Goal: Task Accomplishment & Management: Use online tool/utility

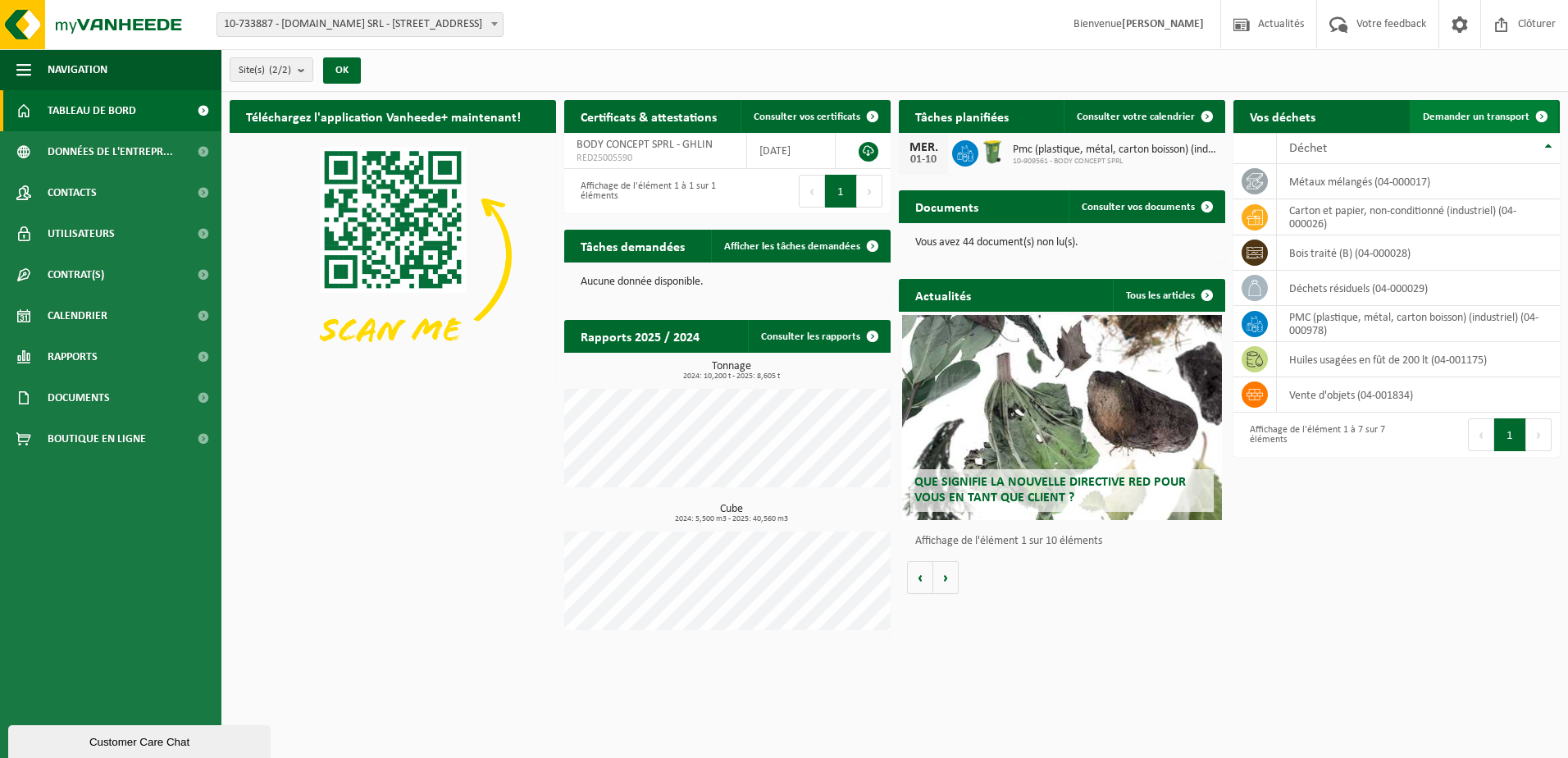
click at [1462, 118] on span "Demander un transport" at bounding box center [1476, 116] width 107 height 10
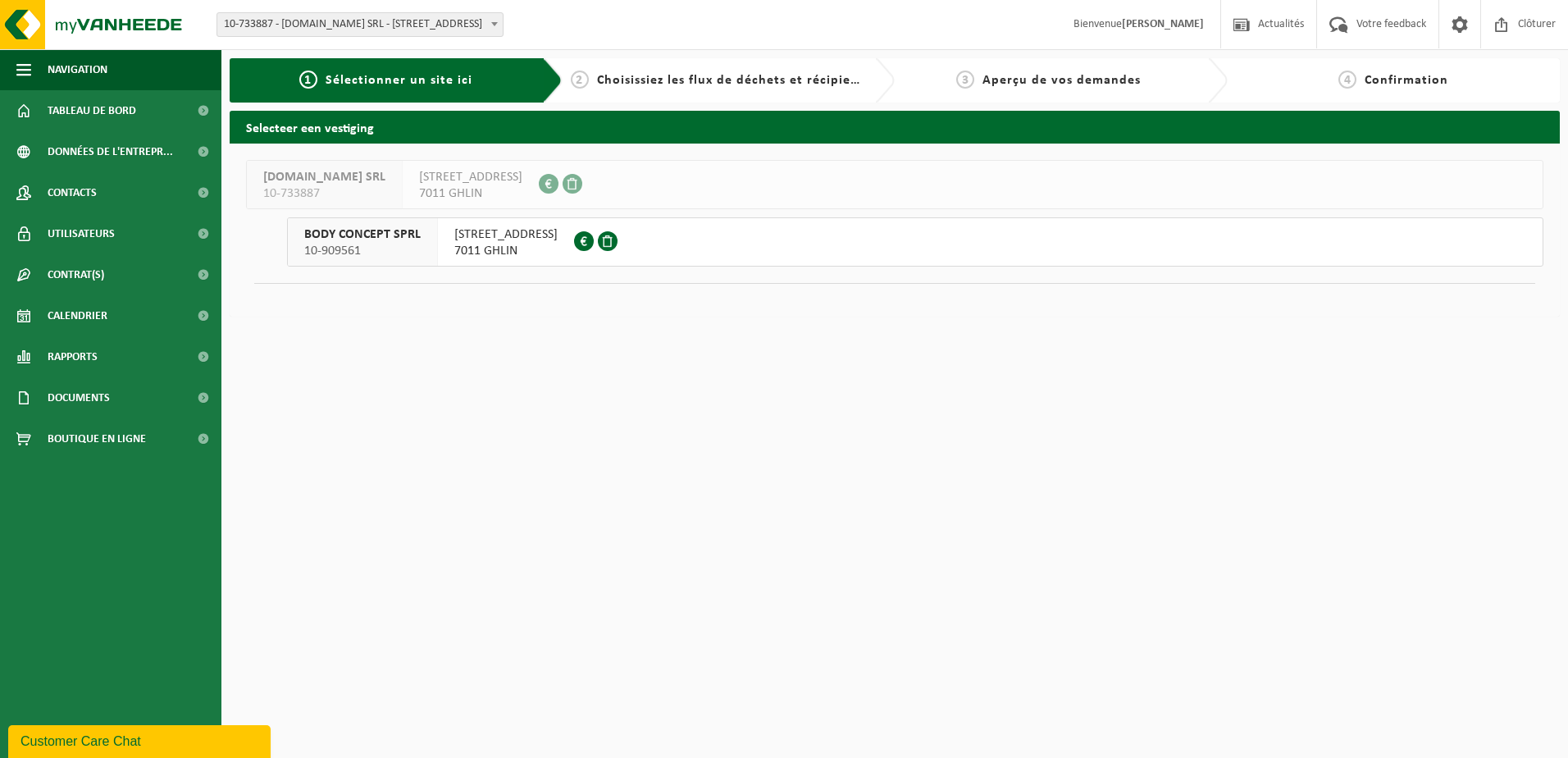
click at [513, 251] on span "7011 GHLIN" at bounding box center [506, 250] width 104 height 16
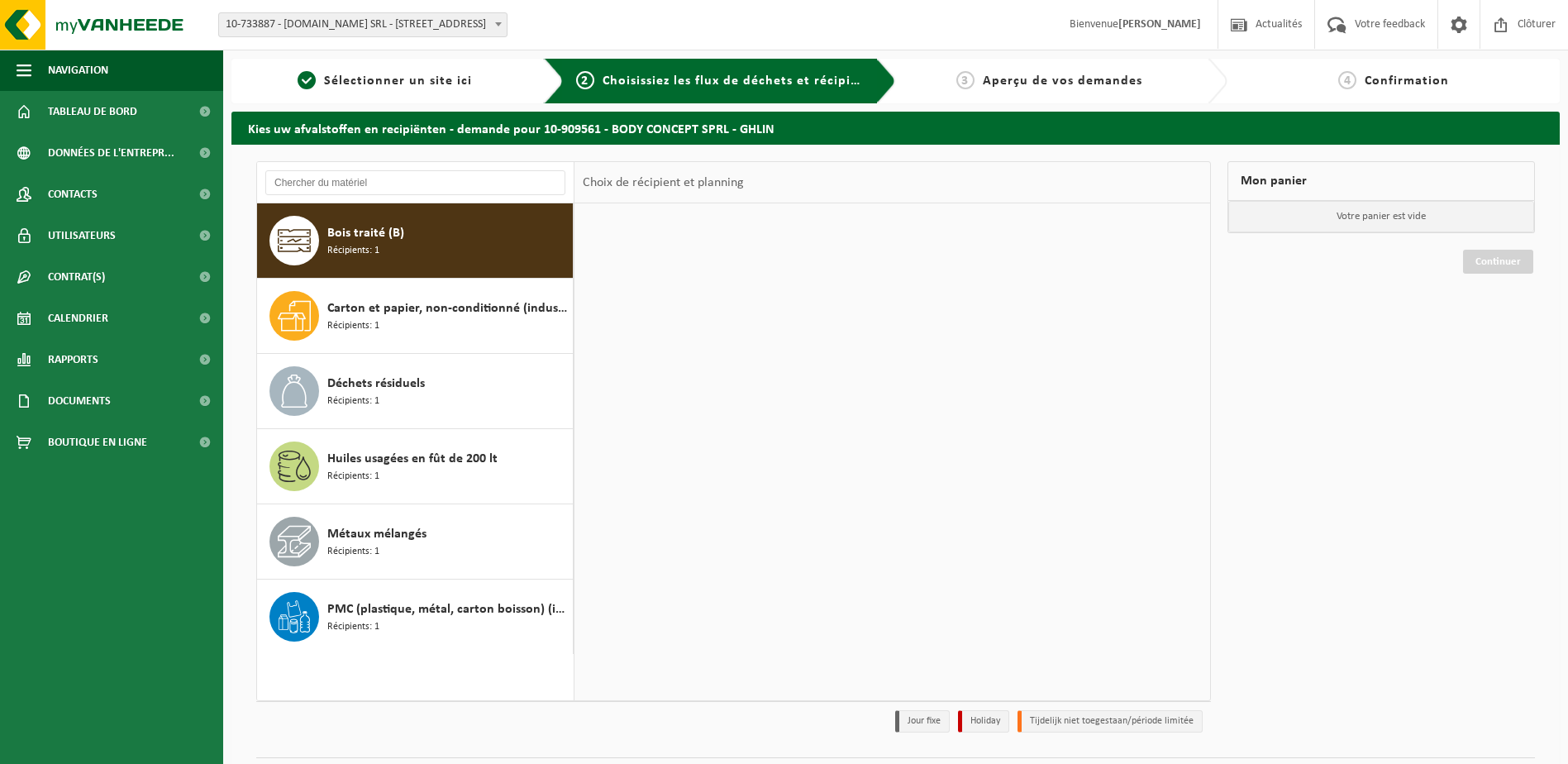
click at [662, 238] on div at bounding box center [891, 451] width 636 height 496
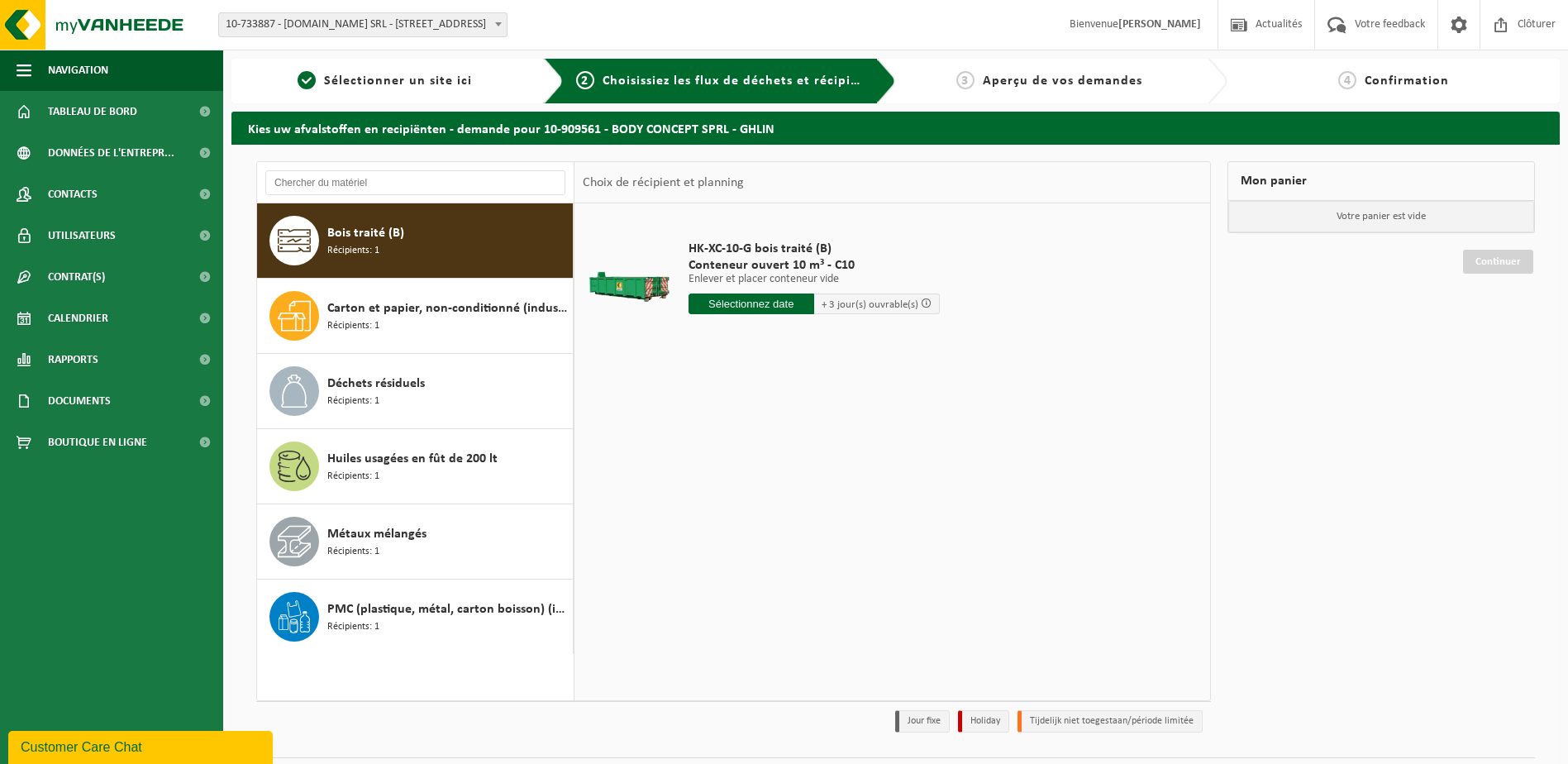
click at [750, 308] on input "text" at bounding box center [751, 304] width 125 height 21
click at [600, 367] on table "HK-XC-10-G bois traité (B) Conteneur ouvert 10 m³ - C10 Enlever et placer conte…" at bounding box center [891, 285] width 636 height 164
